Goal: Navigation & Orientation: Find specific page/section

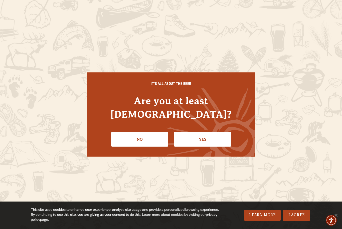
click at [195, 134] on link "Yes" at bounding box center [202, 139] width 57 height 15
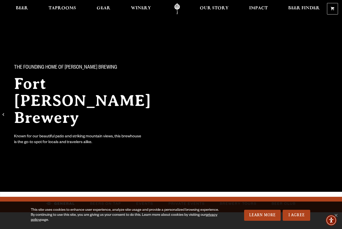
click at [293, 214] on link "I Agree" at bounding box center [296, 215] width 28 height 11
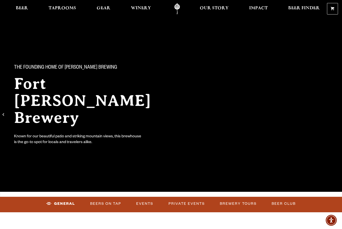
click at [146, 202] on link "Events" at bounding box center [144, 204] width 21 height 12
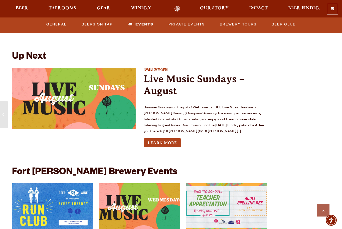
scroll to position [1784, 0]
click at [173, 139] on link "Learn More" at bounding box center [162, 143] width 37 height 9
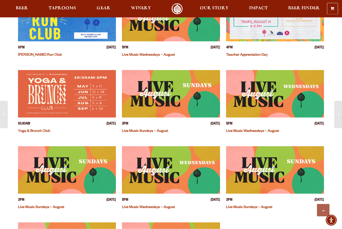
scroll to position [177, 0]
click at [66, 9] on span "Taprooms" at bounding box center [63, 8] width 28 height 4
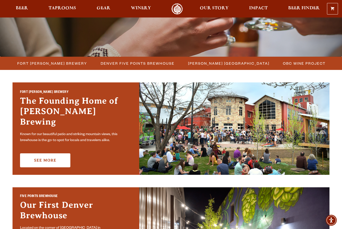
scroll to position [105, 0]
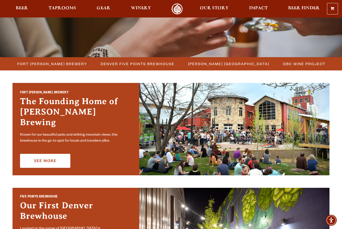
click at [58, 155] on link "See More" at bounding box center [45, 161] width 50 height 14
